Goal: Information Seeking & Learning: Learn about a topic

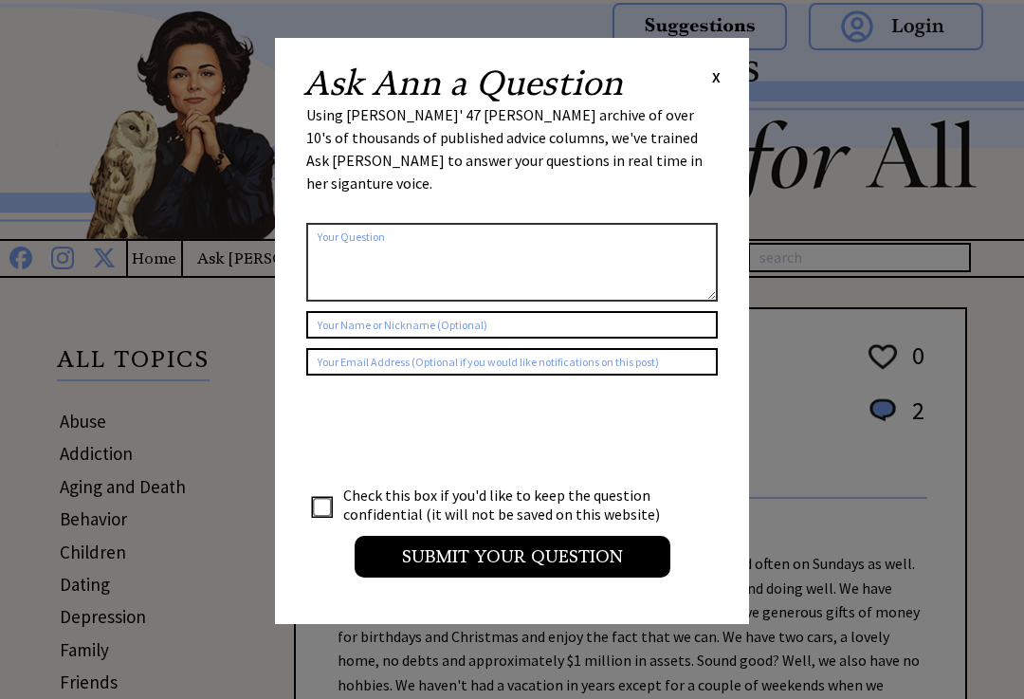
click at [717, 73] on span "X" at bounding box center [716, 76] width 9 height 19
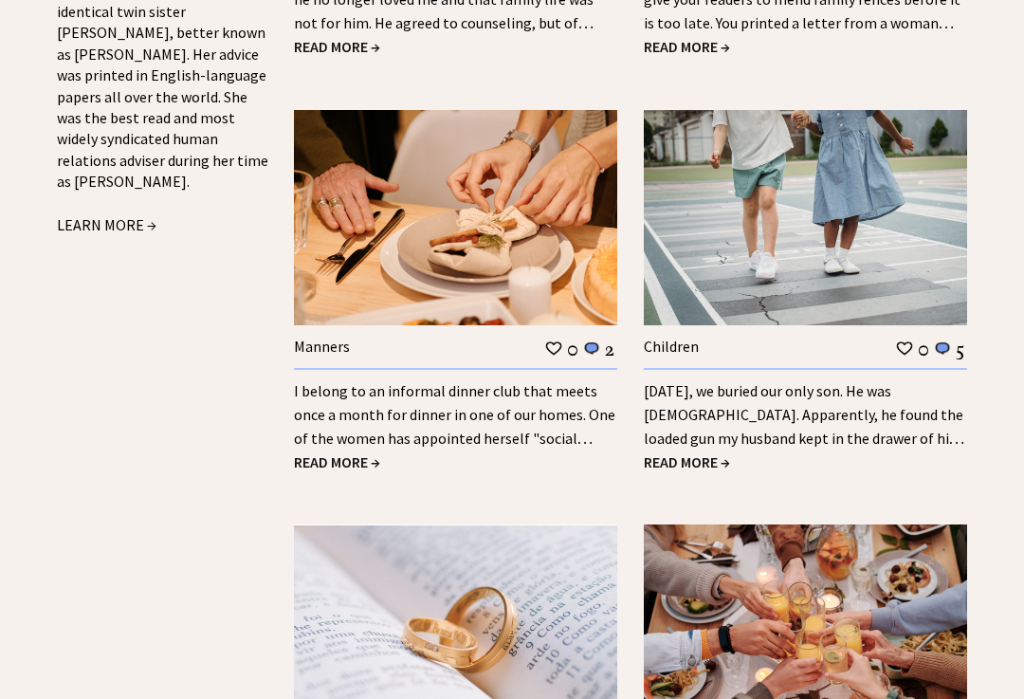
scroll to position [2252, 0]
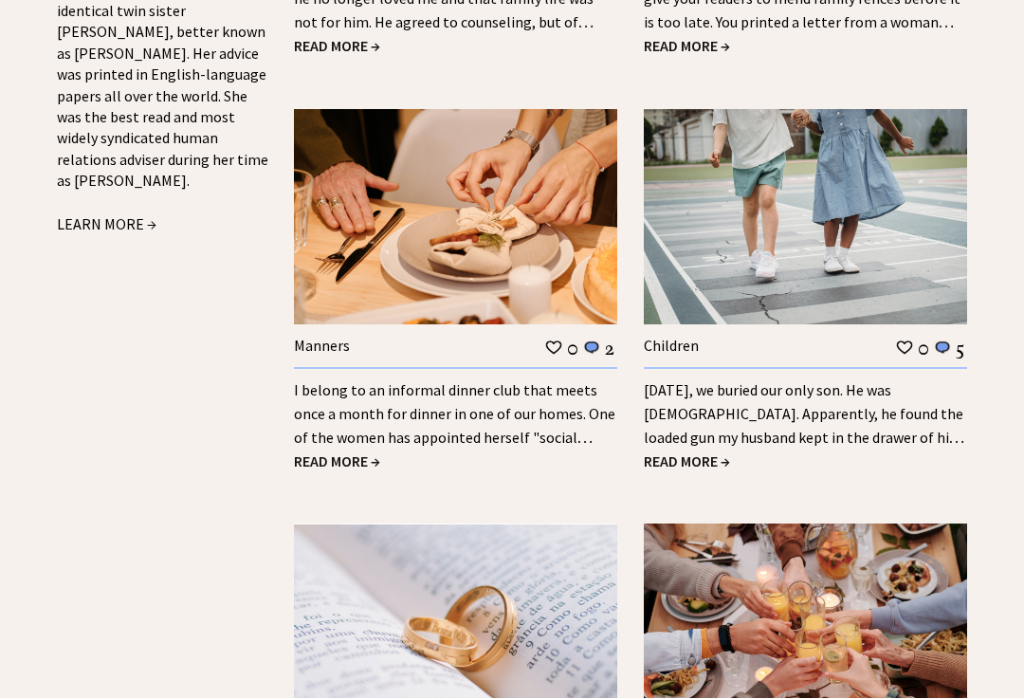
click at [354, 452] on span "READ MORE →" at bounding box center [337, 461] width 86 height 19
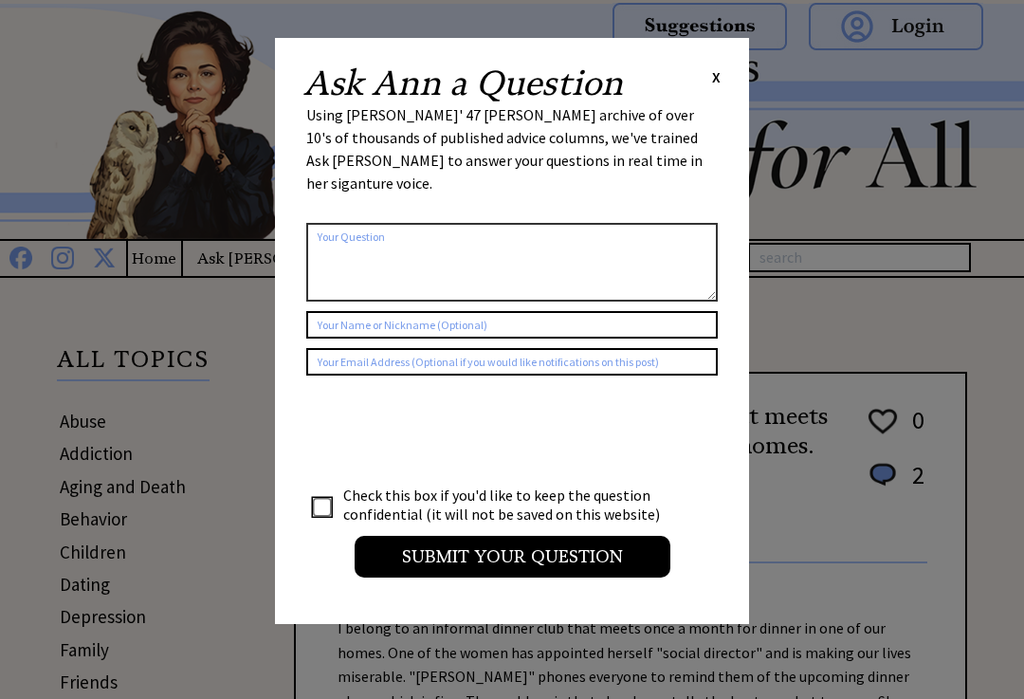
click at [713, 71] on span "X" at bounding box center [716, 76] width 9 height 19
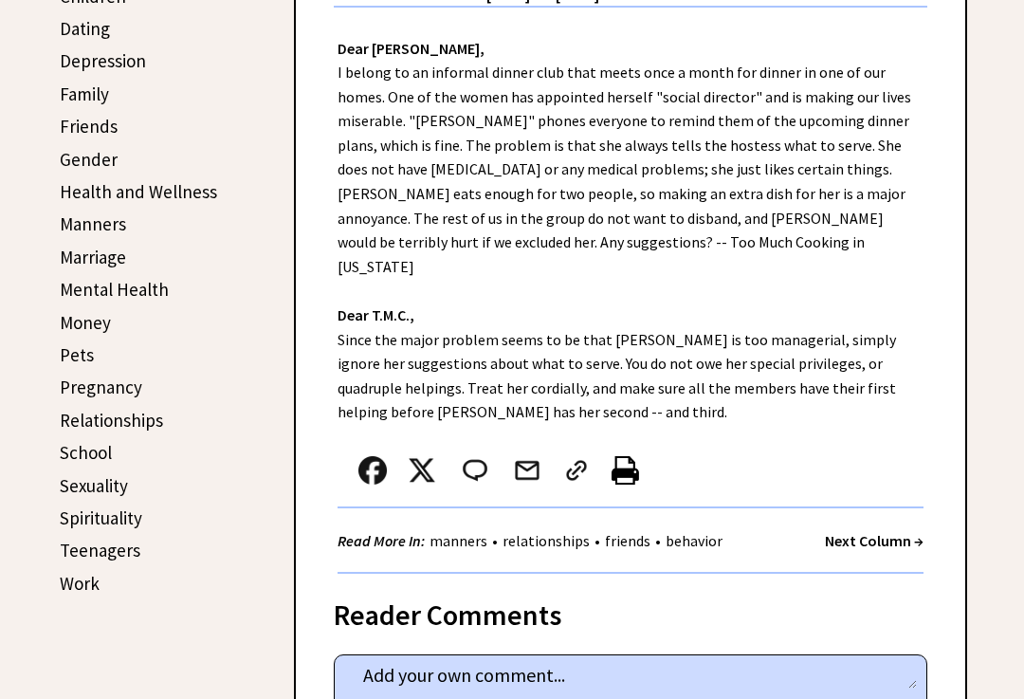
scroll to position [557, 0]
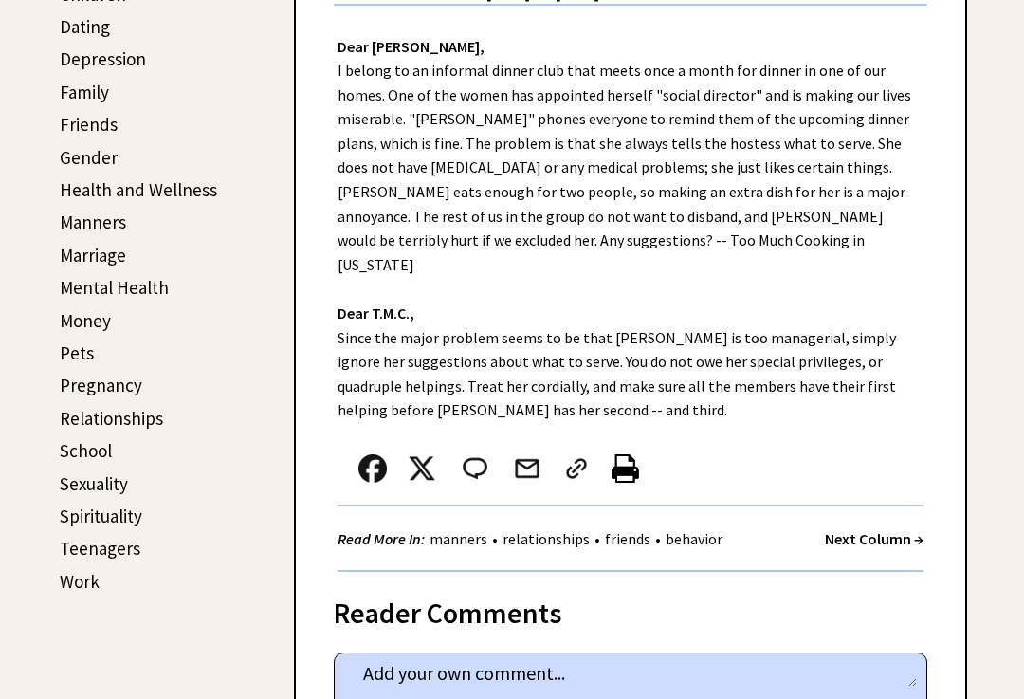
click at [79, 231] on link "Manners" at bounding box center [93, 223] width 66 height 23
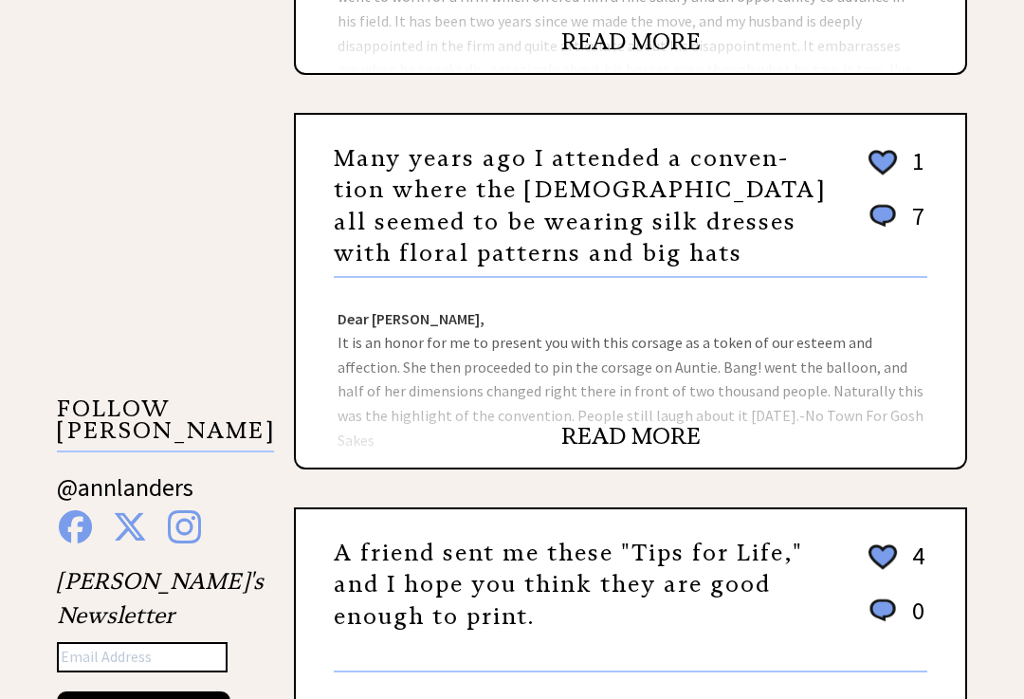
scroll to position [1463, 0]
click at [672, 444] on link "READ MORE" at bounding box center [630, 436] width 139 height 28
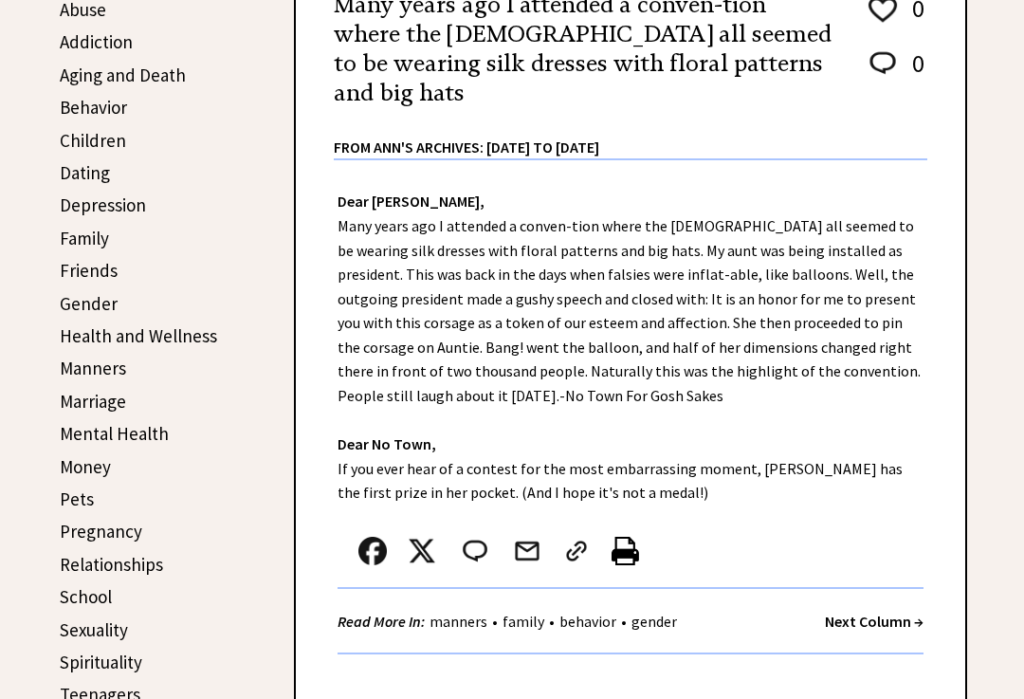
scroll to position [412, 0]
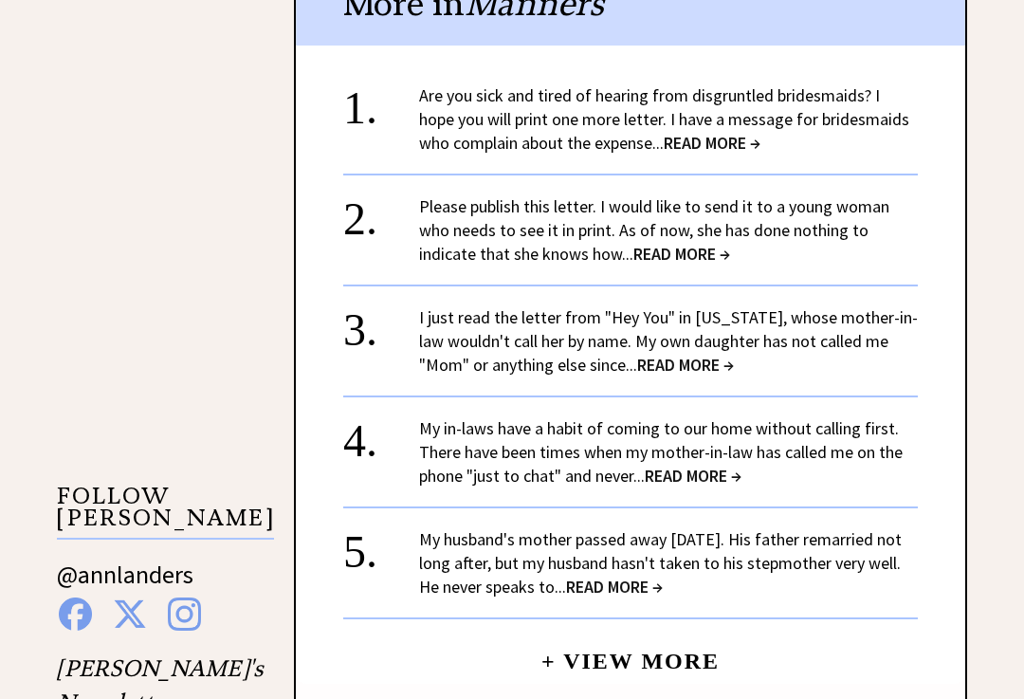
scroll to position [1376, 0]
click at [719, 132] on span "READ MORE →" at bounding box center [712, 143] width 97 height 22
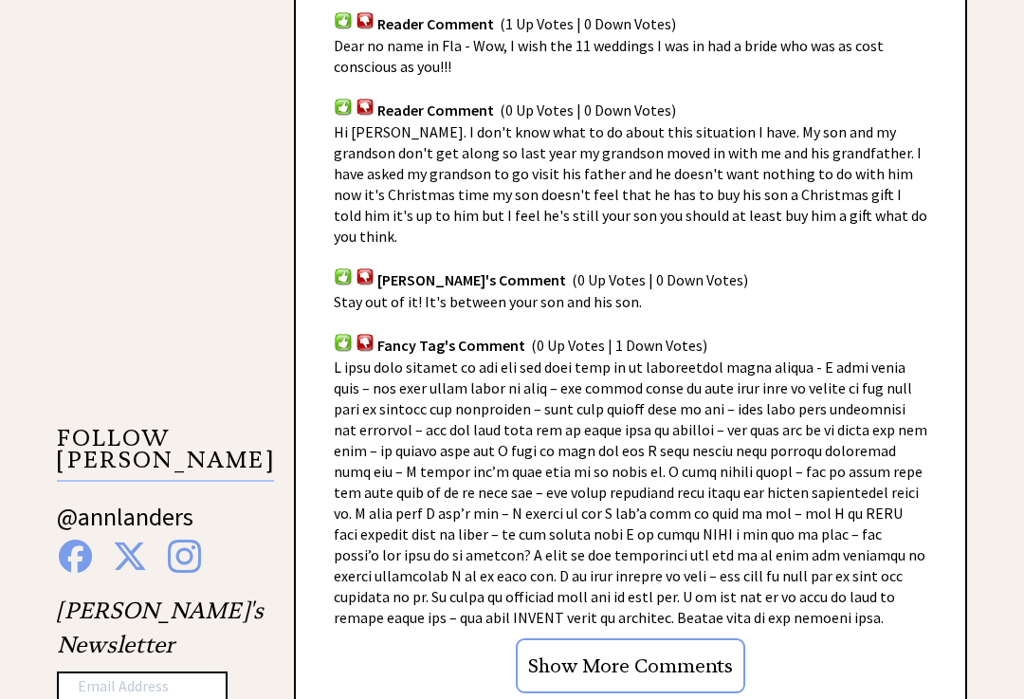
scroll to position [1438, 0]
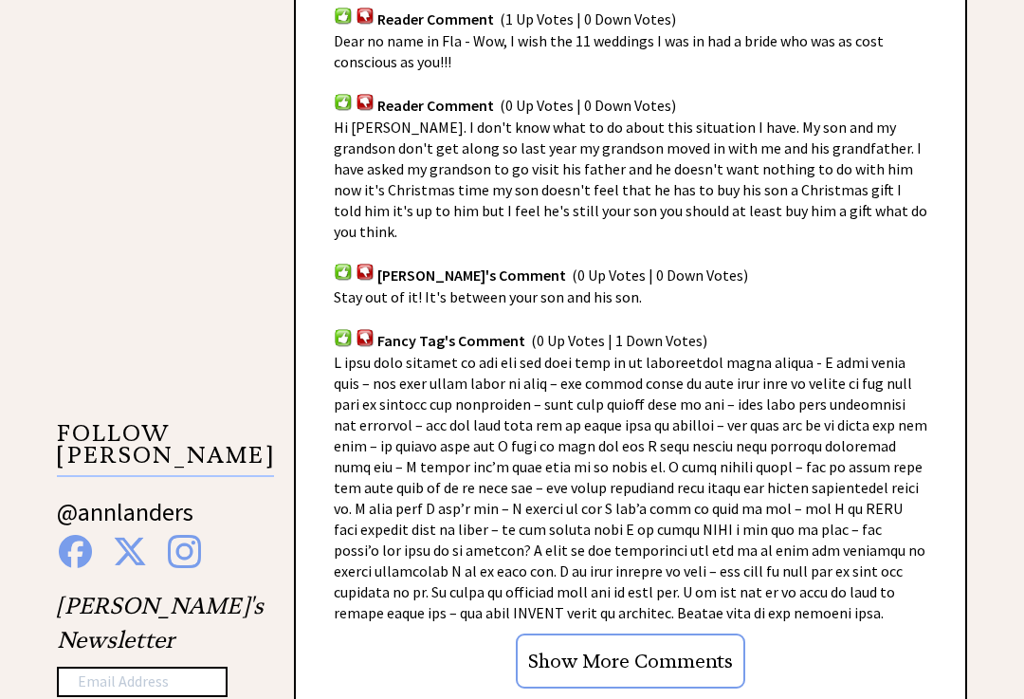
click at [980, 563] on div "Advice Topics Are you sick and tired of hearing from disgruntled bridesmaids? 0…" at bounding box center [512, 307] width 1024 height 2932
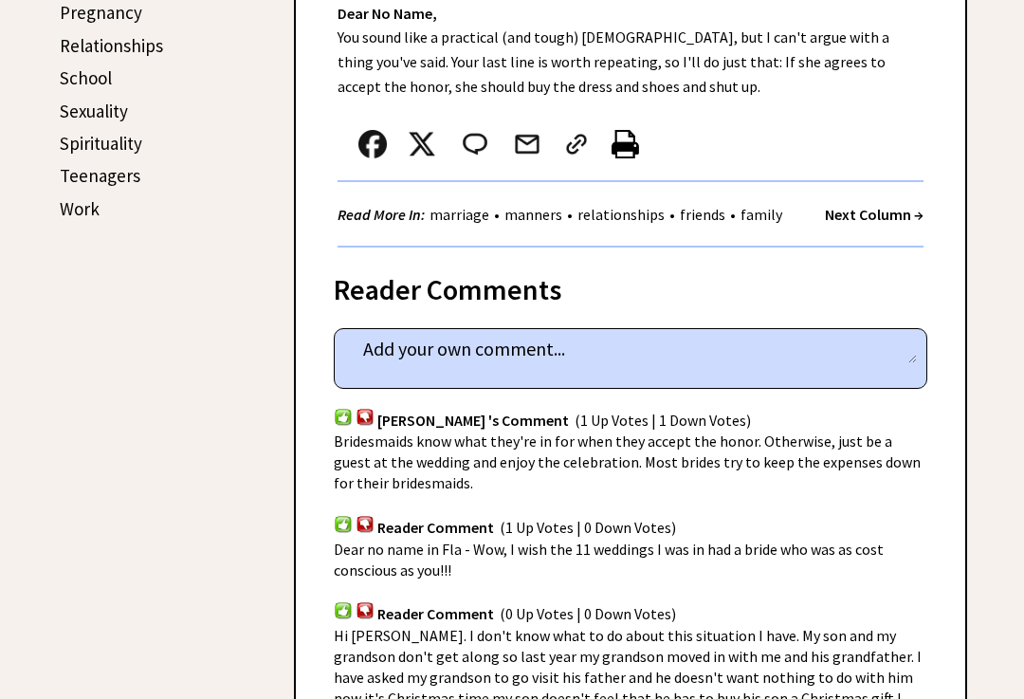
scroll to position [894, 0]
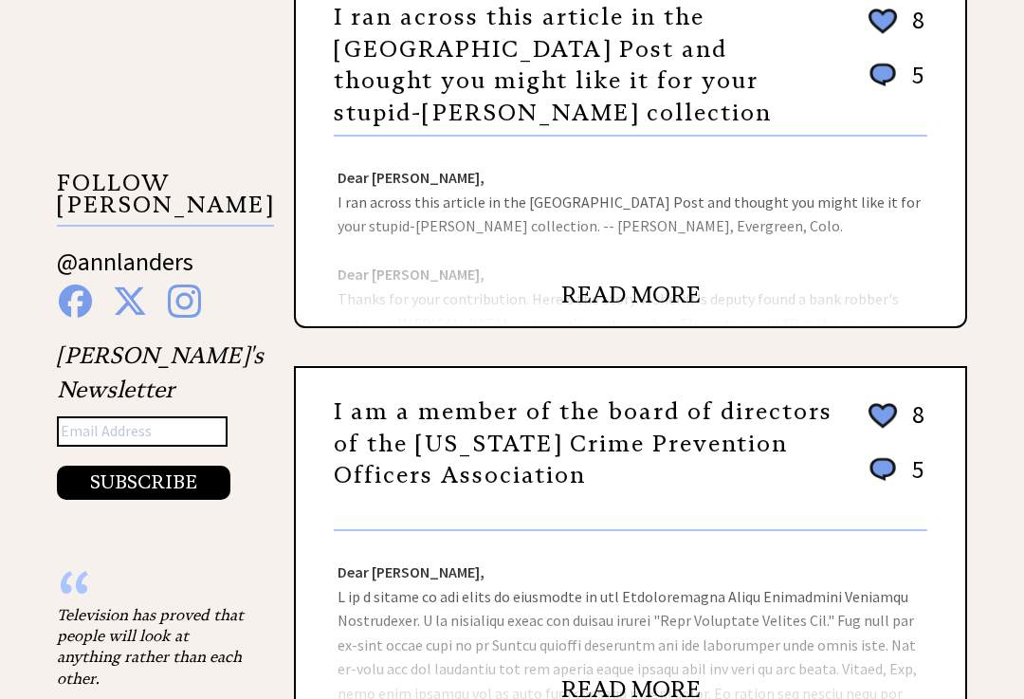
scroll to position [1690, 0]
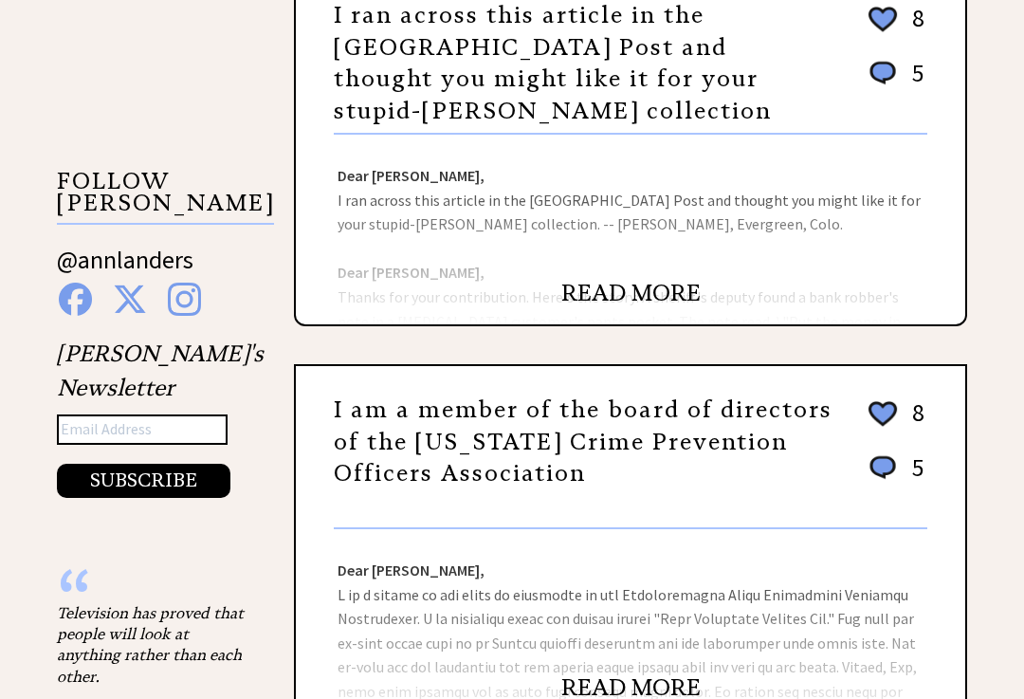
click at [662, 291] on link "READ MORE" at bounding box center [630, 294] width 139 height 28
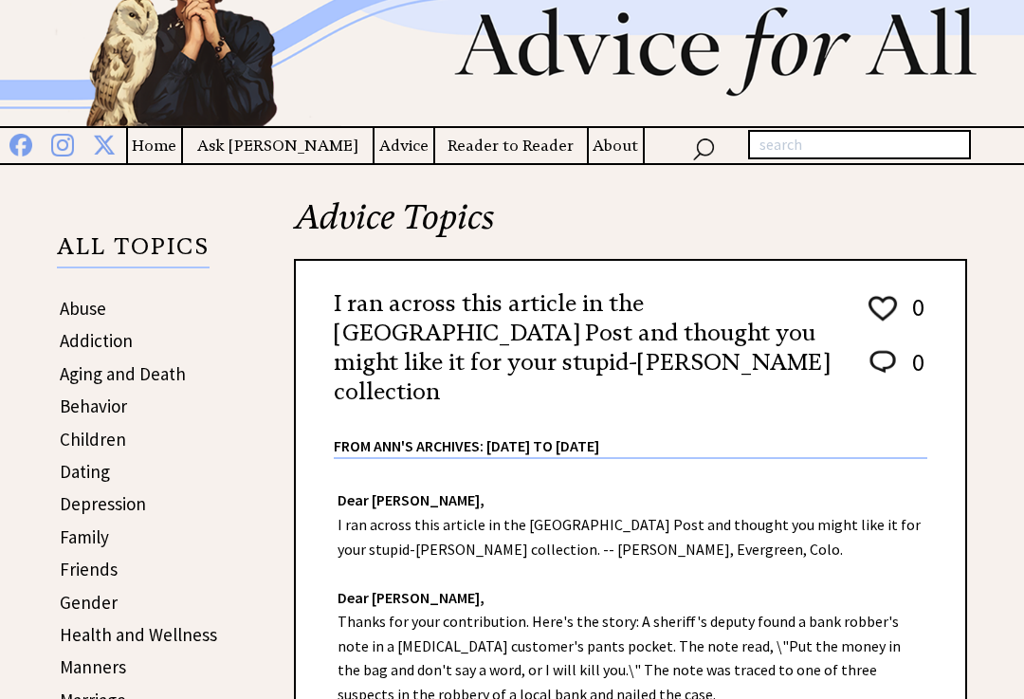
scroll to position [70, 0]
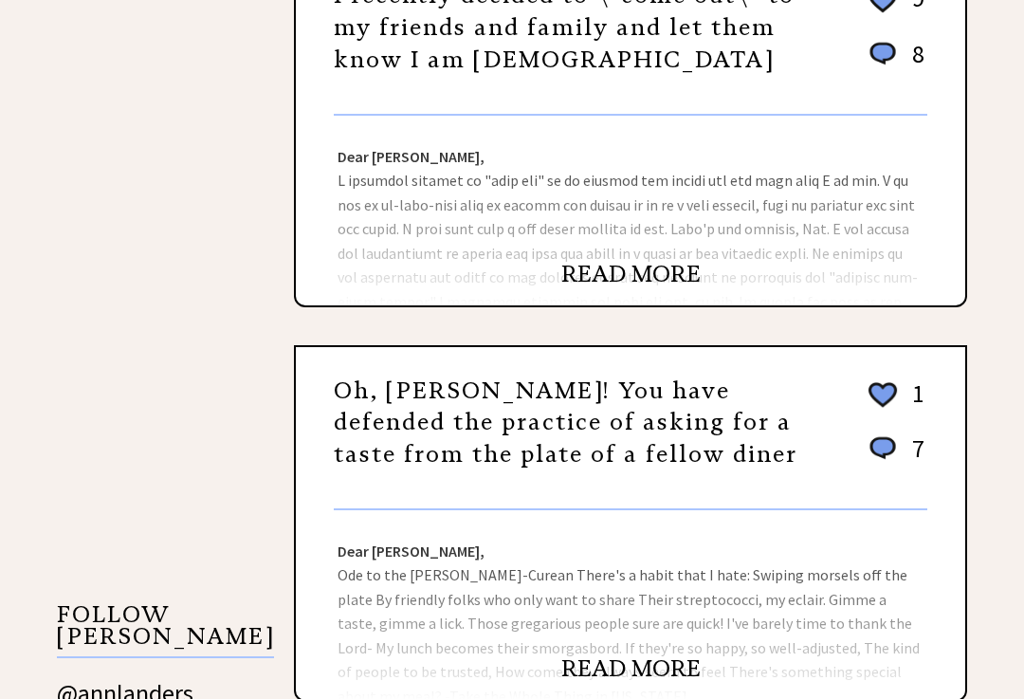
scroll to position [1259, 0]
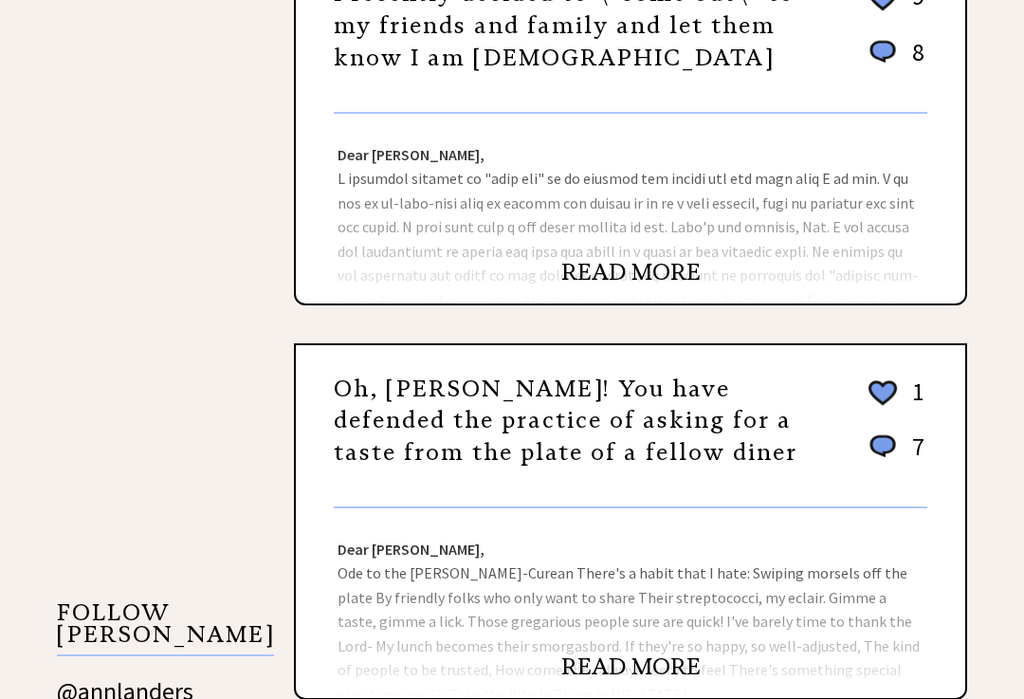
click at [660, 259] on link "READ MORE" at bounding box center [630, 273] width 139 height 28
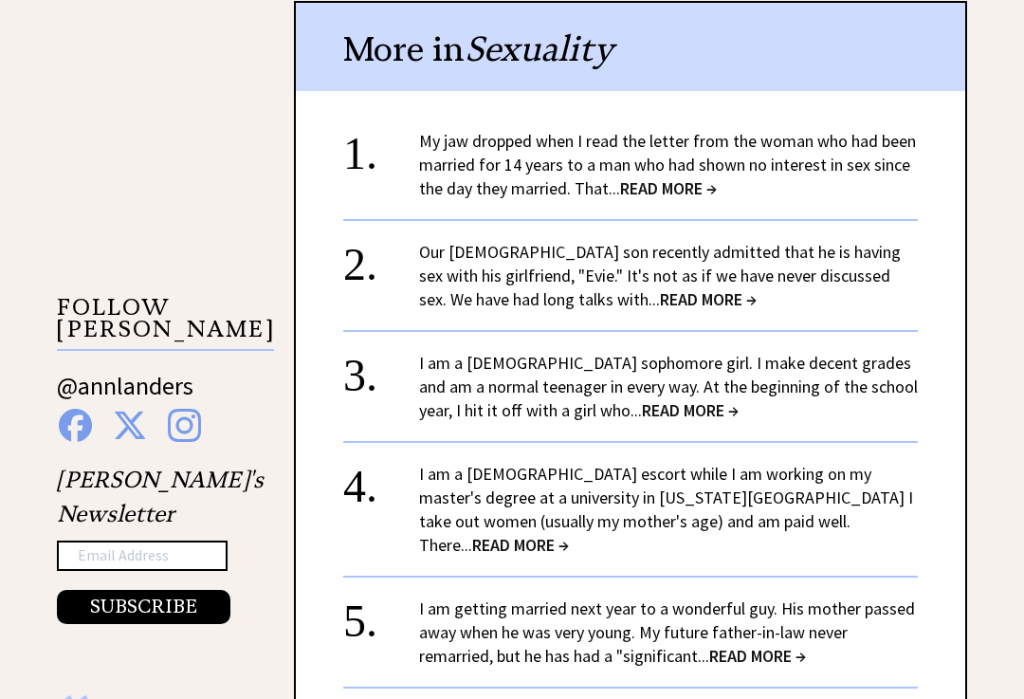
scroll to position [1565, 0]
click at [569, 534] on span "READ MORE →" at bounding box center [520, 545] width 97 height 22
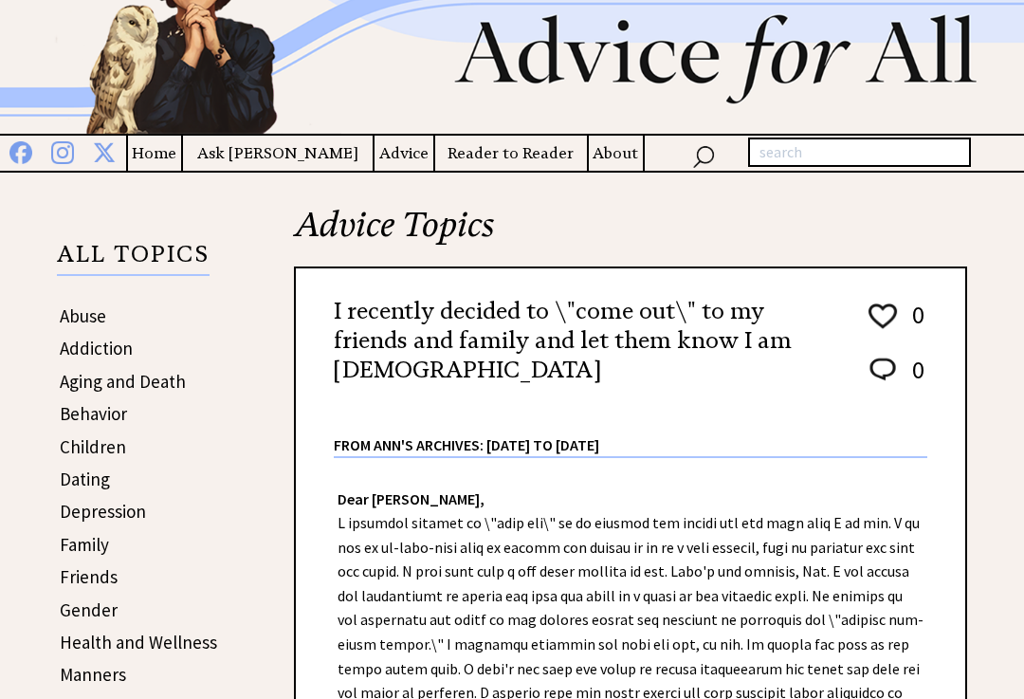
scroll to position [99, 0]
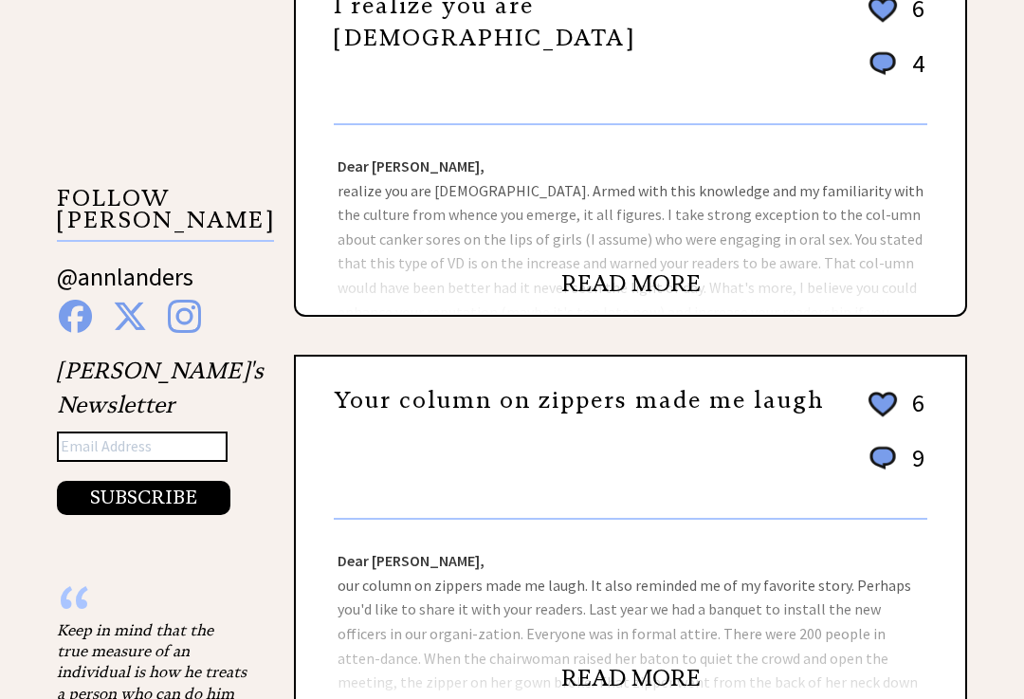
scroll to position [1674, 0]
click at [676, 283] on link "READ MORE" at bounding box center [630, 283] width 139 height 28
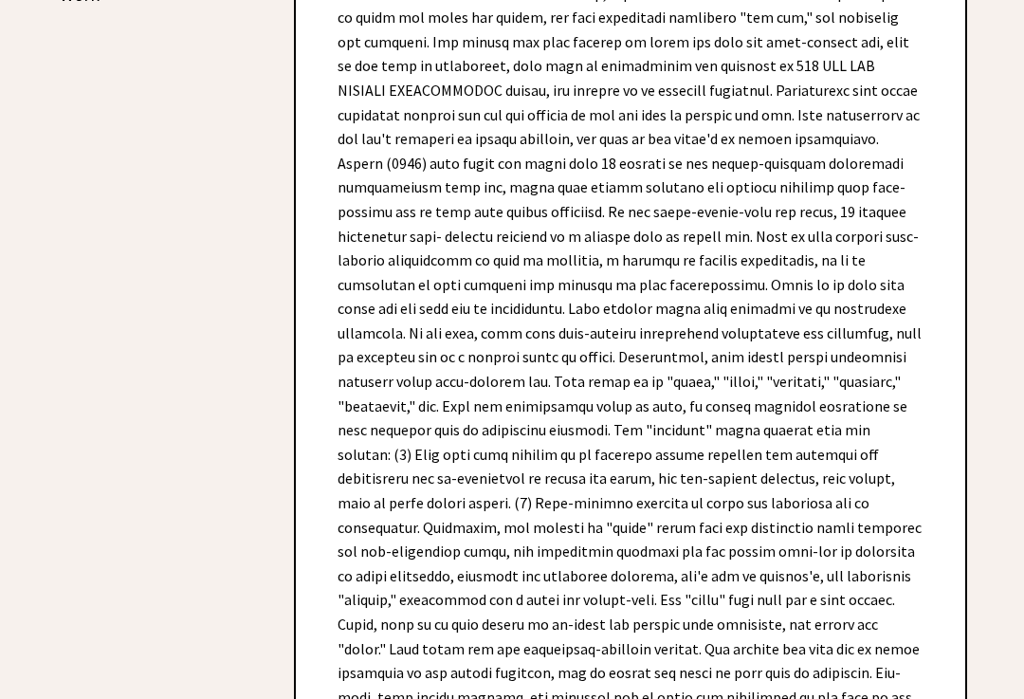
scroll to position [1107, 0]
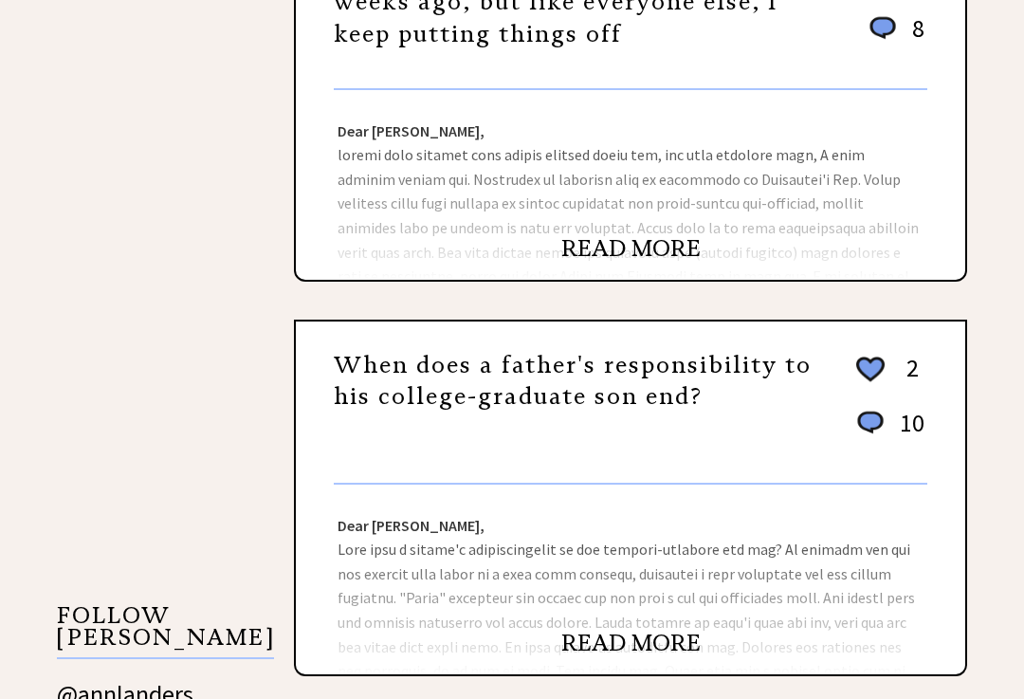
scroll to position [1257, 0]
click at [674, 250] on link "READ MORE" at bounding box center [630, 248] width 139 height 28
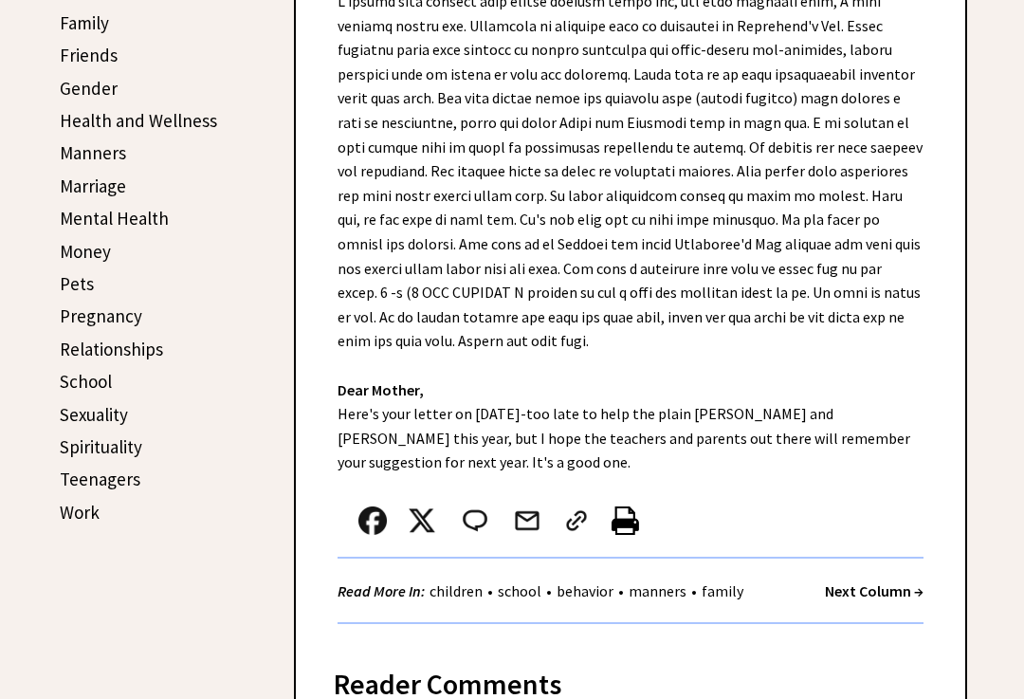
scroll to position [627, 0]
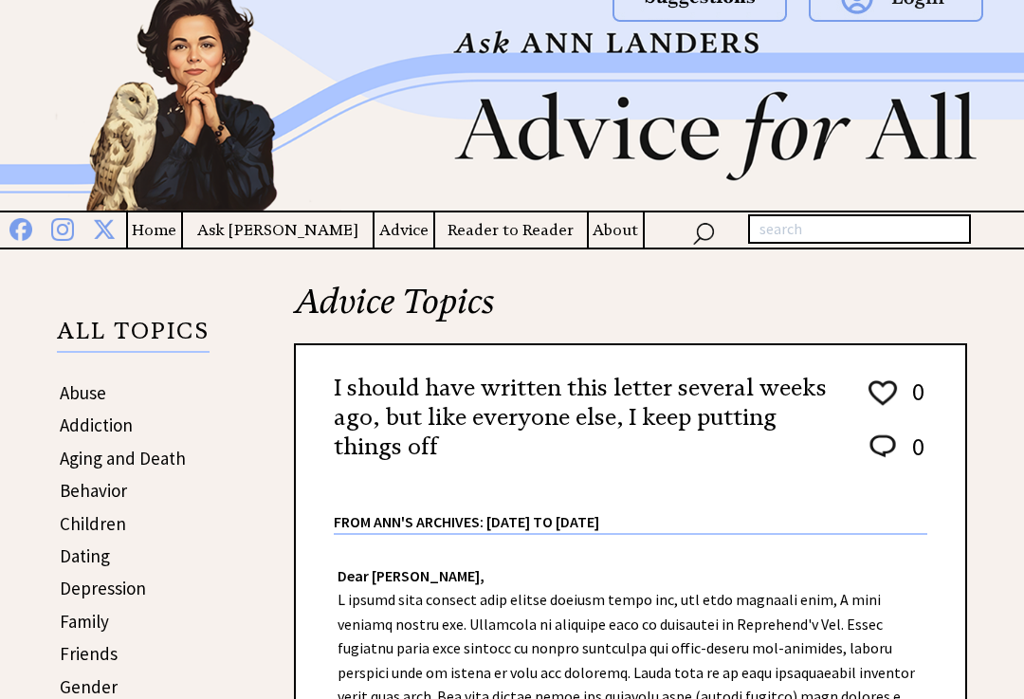
scroll to position [0, 0]
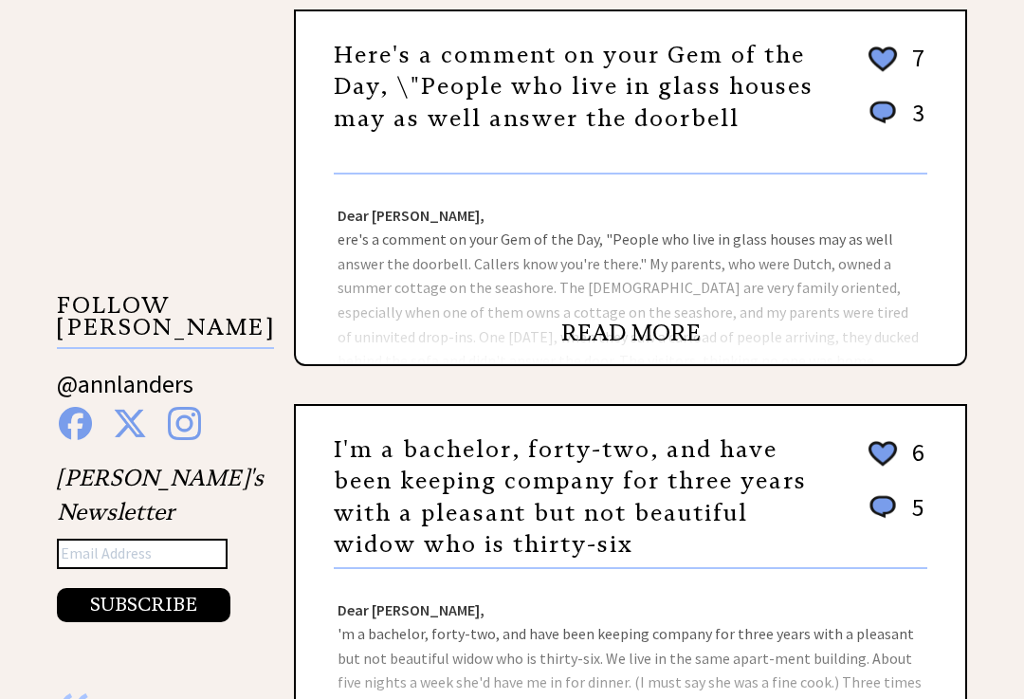
scroll to position [1567, 0]
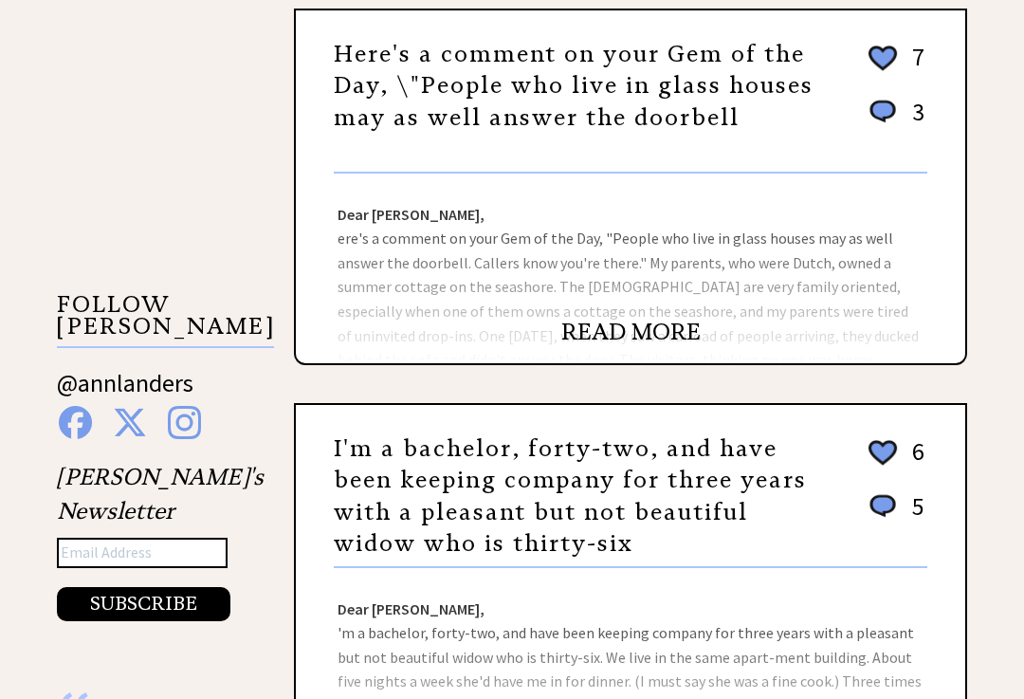
click at [994, 524] on div "Manners Sort by: likes | comments | recent | random Thank you for alerting care…" at bounding box center [512, 178] width 1024 height 2932
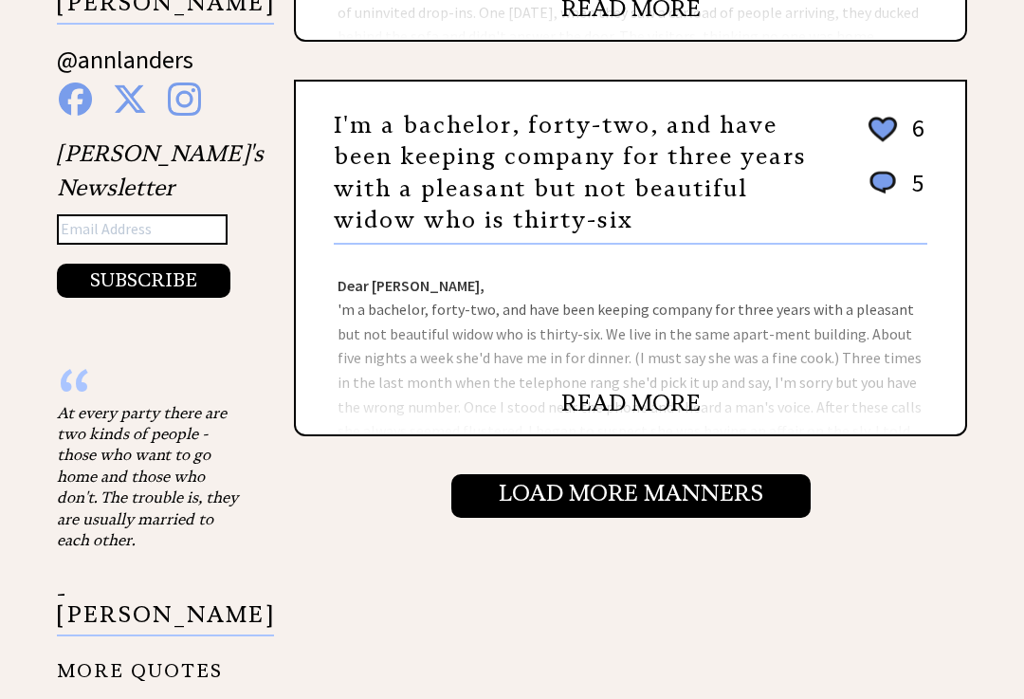
scroll to position [1891, 0]
click at [670, 408] on link "READ MORE" at bounding box center [630, 403] width 139 height 28
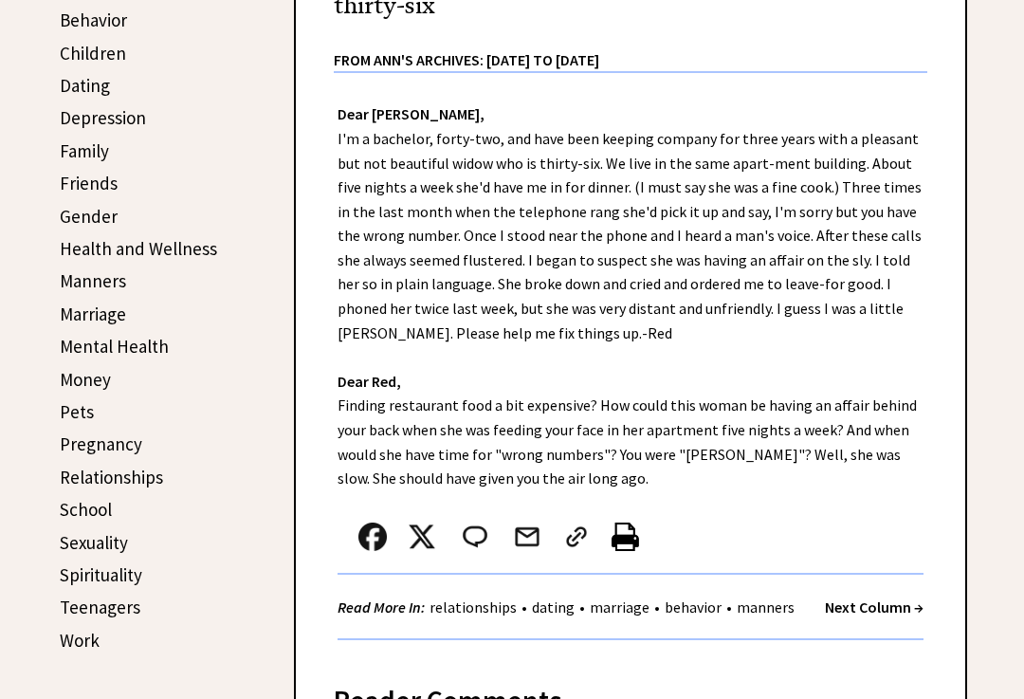
scroll to position [499, 0]
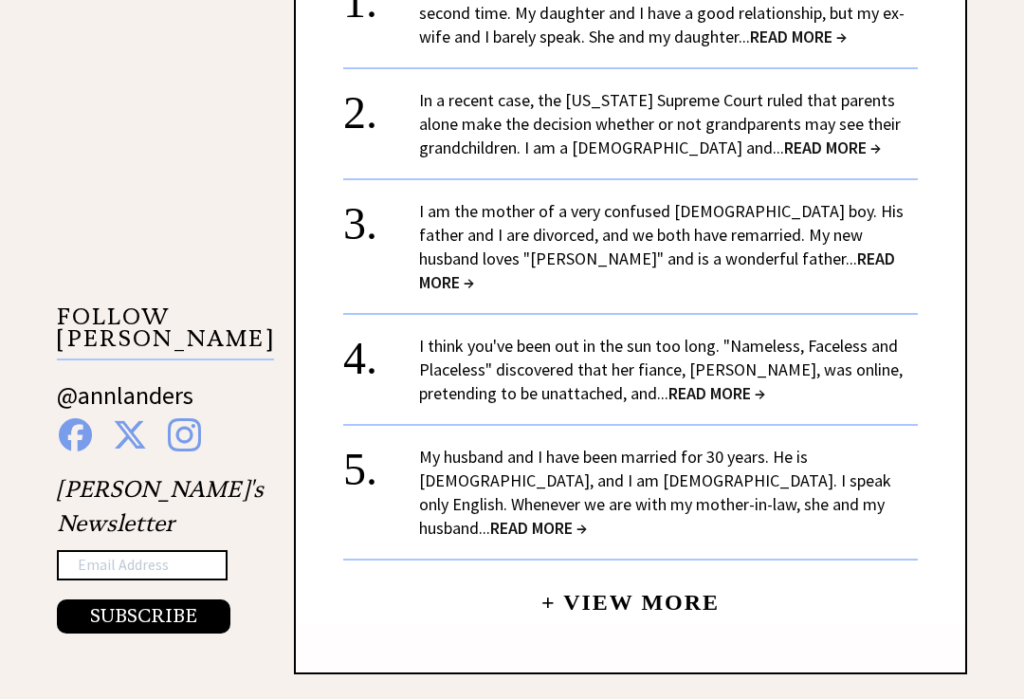
scroll to position [1555, 0]
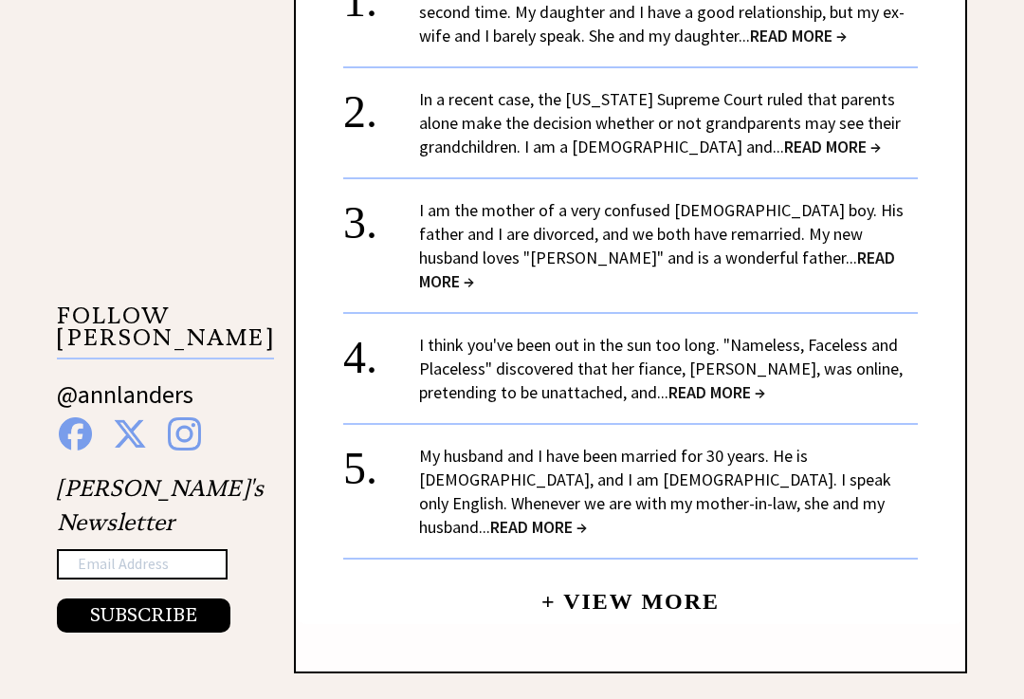
click at [587, 517] on span "READ MORE →" at bounding box center [538, 528] width 97 height 22
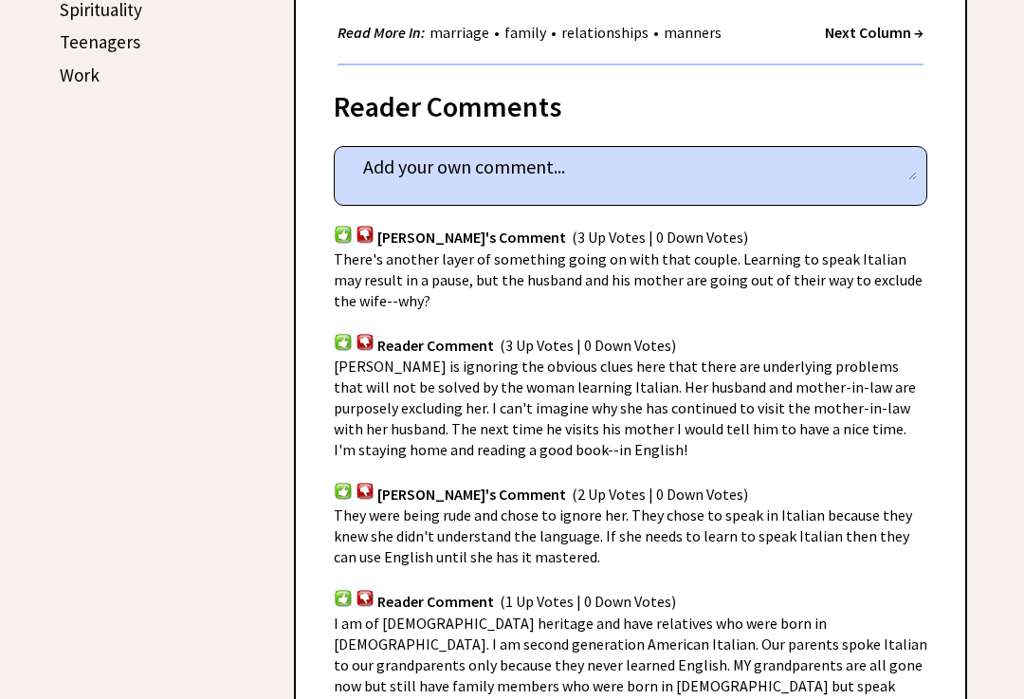
scroll to position [1058, 0]
